Goal: Task Accomplishment & Management: Use online tool/utility

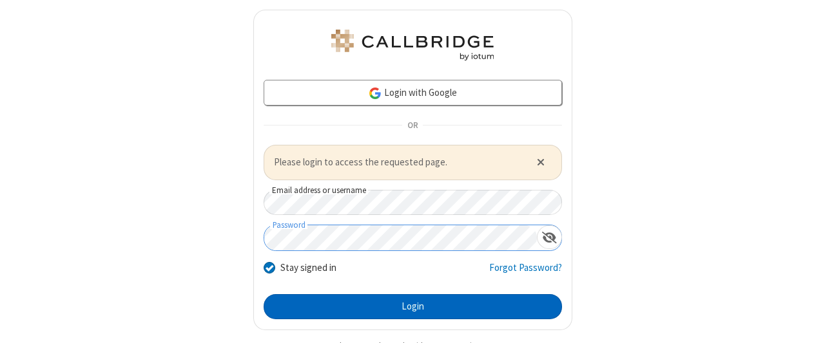
click at [407, 305] on button "Login" at bounding box center [412, 307] width 298 height 26
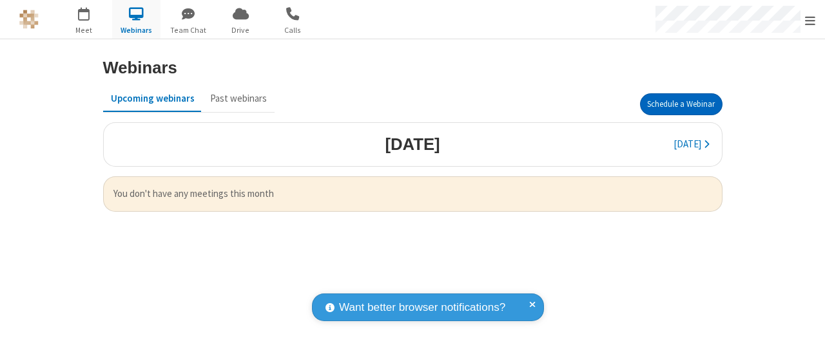
click at [680, 104] on button "Schedule a Webinar" at bounding box center [681, 104] width 82 height 22
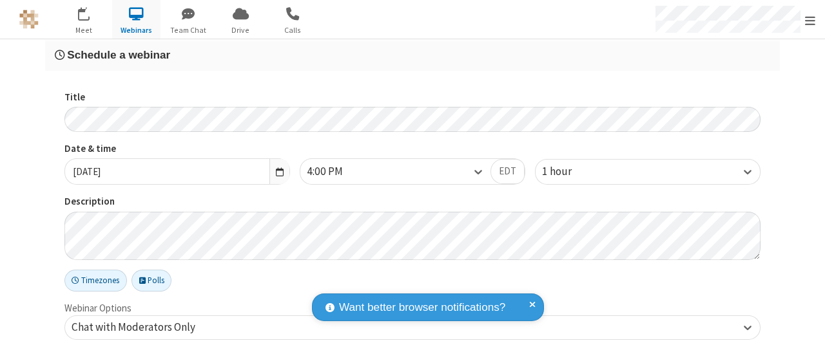
checkbox input "false"
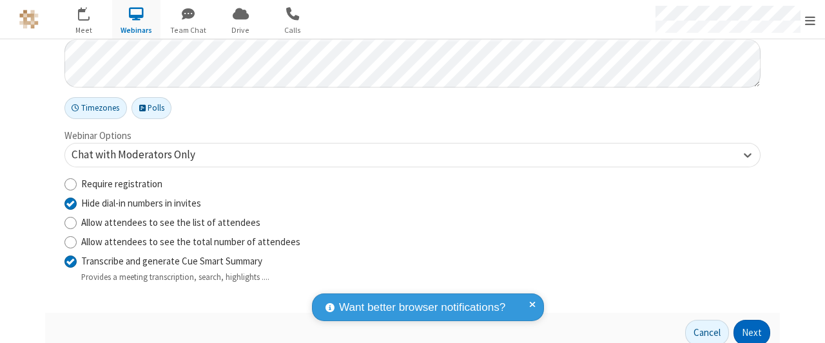
click at [747, 331] on button "Next" at bounding box center [751, 333] width 37 height 26
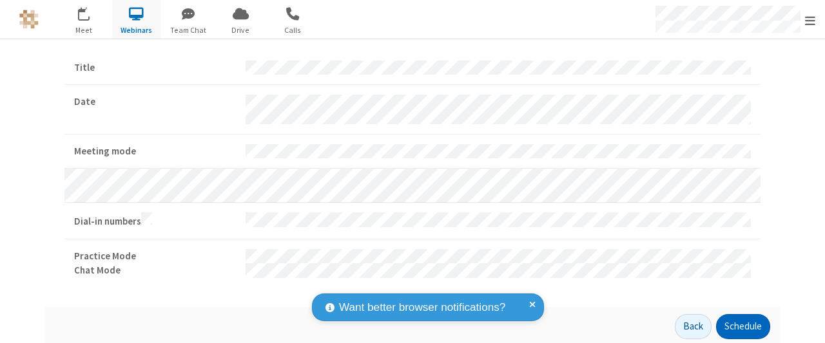
click at [738, 323] on button "Schedule" at bounding box center [743, 327] width 54 height 26
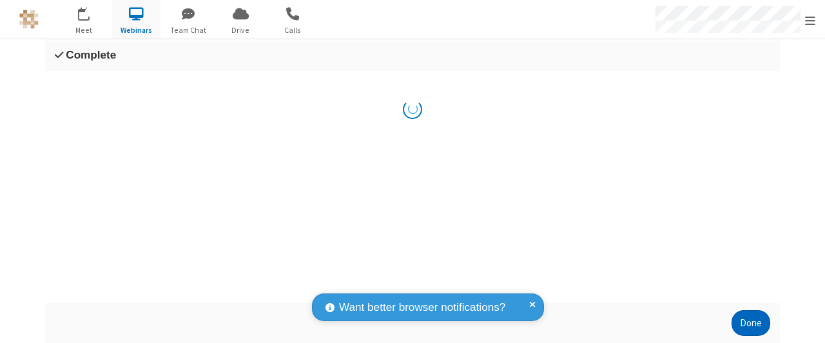
click at [746, 331] on button "Done" at bounding box center [750, 324] width 39 height 26
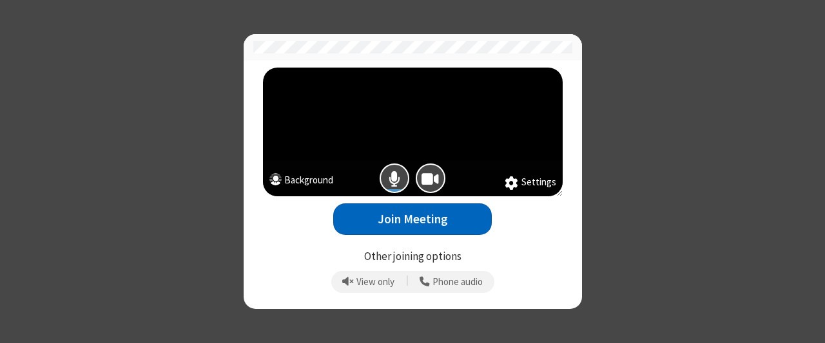
click at [412, 219] on button "Join Meeting" at bounding box center [412, 220] width 158 height 32
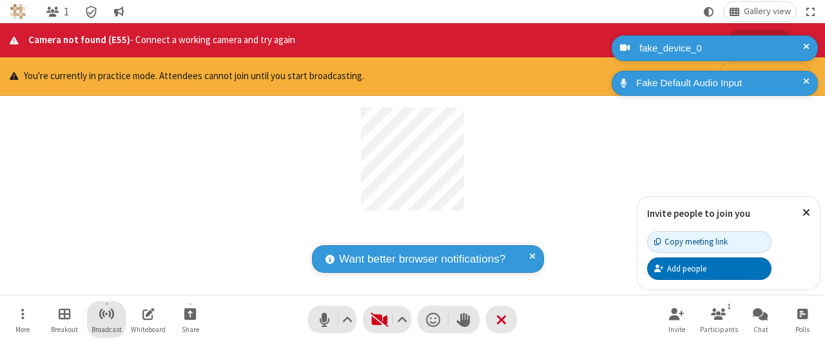
click at [106, 314] on span "Start broadcast" at bounding box center [107, 314] width 16 height 16
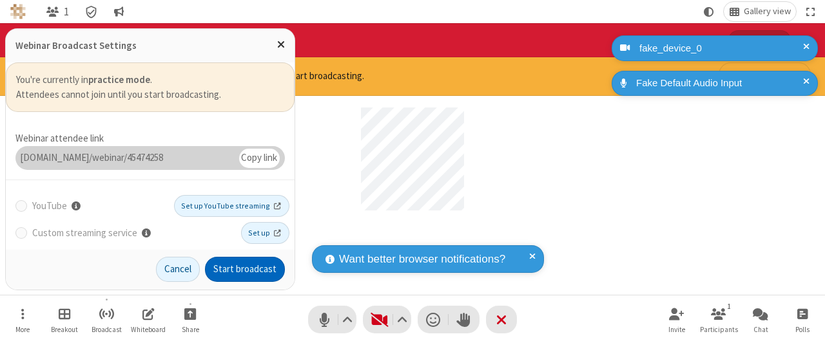
click at [245, 270] on button "Start broadcast" at bounding box center [245, 270] width 80 height 26
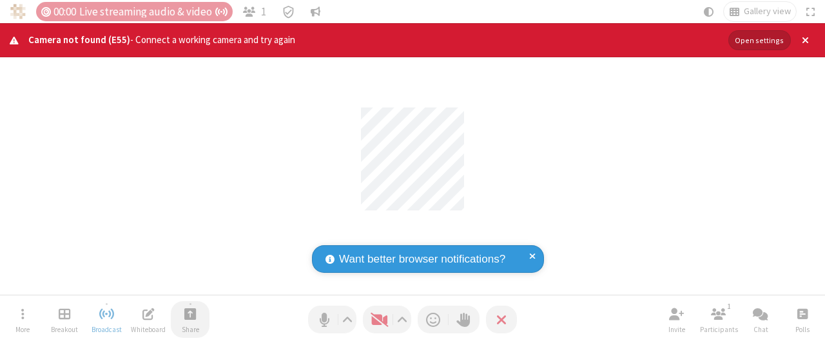
click at [190, 314] on span "Start sharing" at bounding box center [190, 314] width 12 height 16
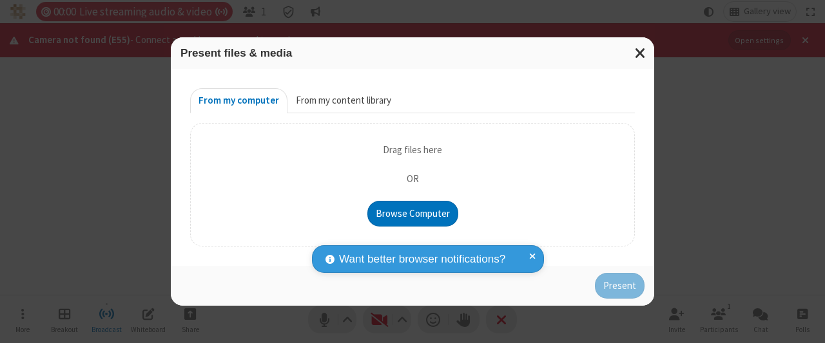
click at [341, 101] on button "From my content library" at bounding box center [343, 101] width 112 height 26
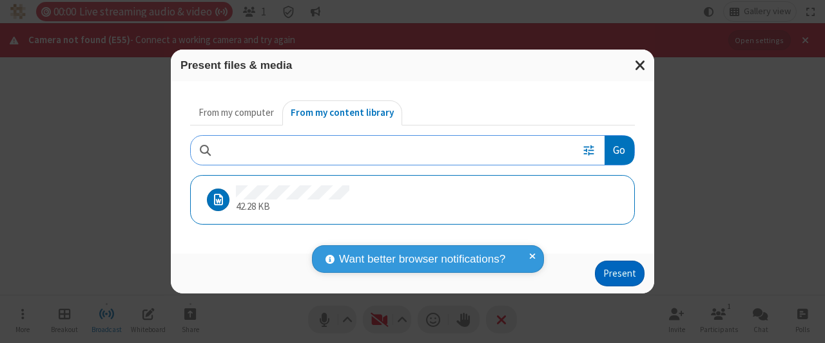
click at [620, 273] on button "Present" at bounding box center [620, 274] width 50 height 26
